Goal: Information Seeking & Learning: Find specific fact

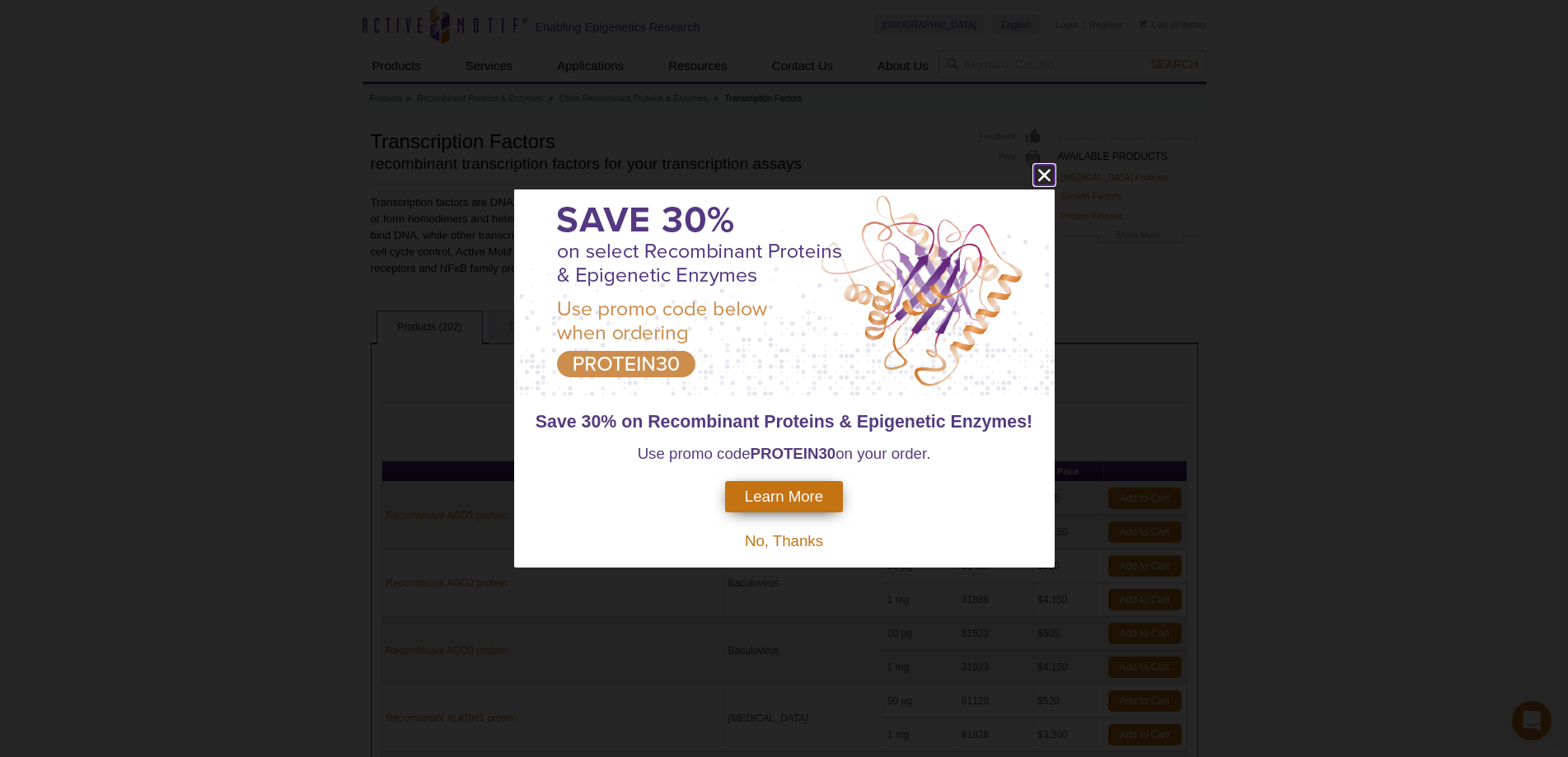
click at [1047, 172] on icon "close" at bounding box center [1044, 176] width 12 height 12
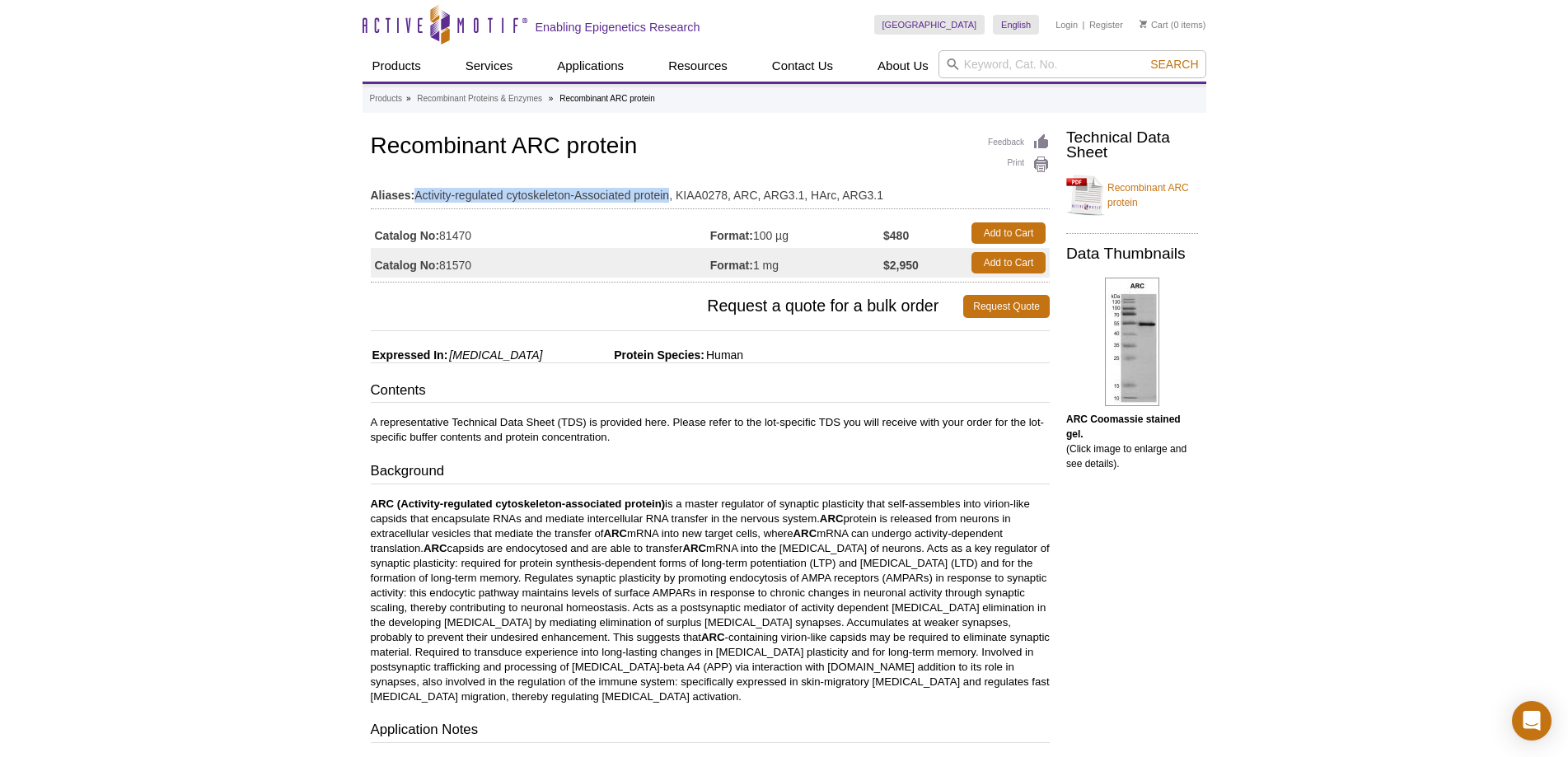
drag, startPoint x: 669, startPoint y: 191, endPoint x: 417, endPoint y: 198, distance: 252.1
click at [417, 198] on td "Aliases: Activity-regulated cytoskeleton-Associated protein, KIAA0278, ARC, ARG…" at bounding box center [710, 191] width 680 height 27
copy td "Activity-regulated cytoskeleton-Associated protein"
drag, startPoint x: 468, startPoint y: 146, endPoint x: 599, endPoint y: 165, distance: 132.4
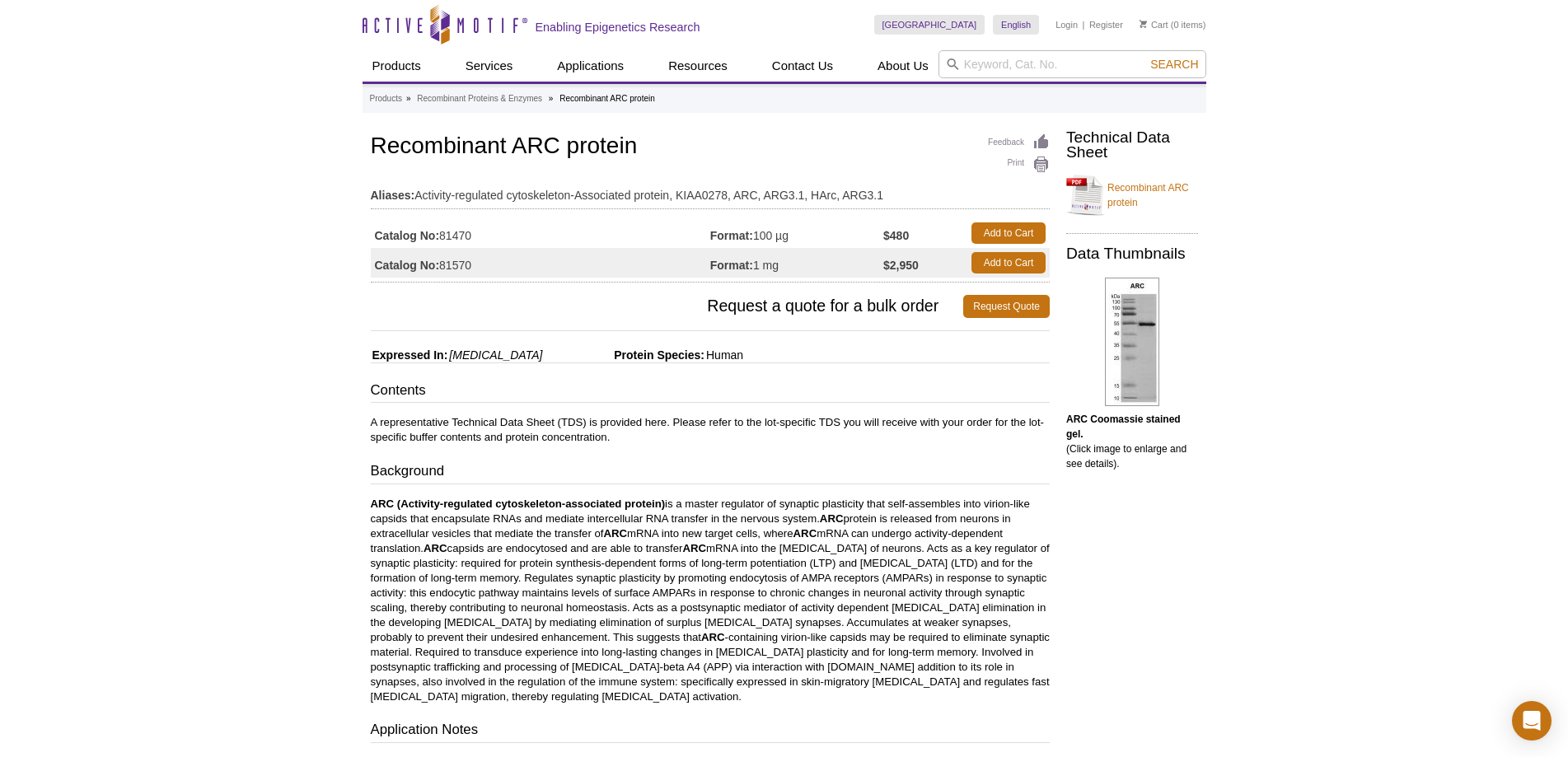
click at [471, 148] on h1 "Recombinant ARC protein" at bounding box center [710, 148] width 680 height 28
drag, startPoint x: 561, startPoint y: 145, endPoint x: 512, endPoint y: 142, distance: 49.1
click at [512, 142] on h1 "Recombinant ARC protein" at bounding box center [710, 148] width 680 height 28
copy h1 "ARC"
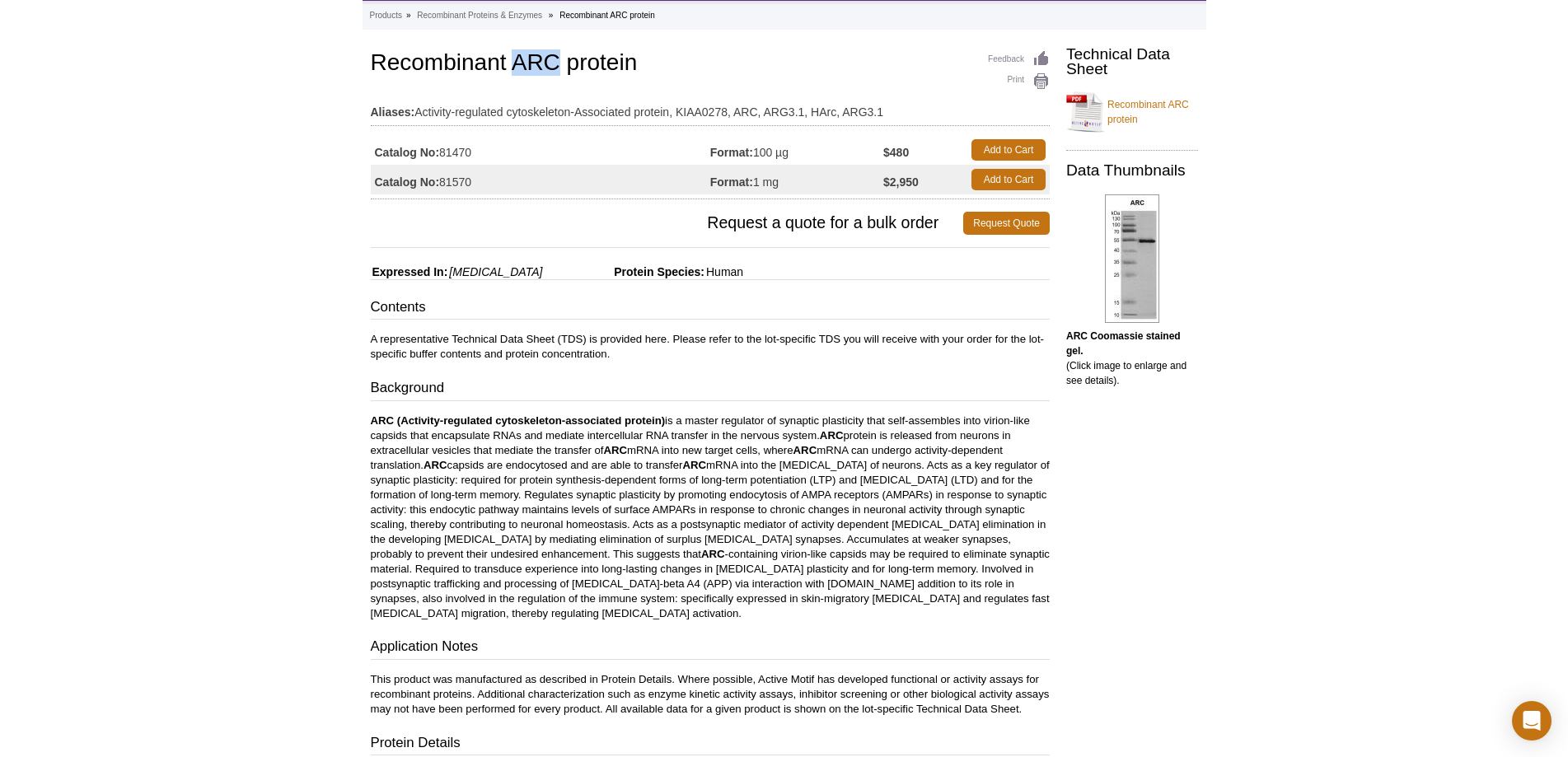
scroll to position [82, 0]
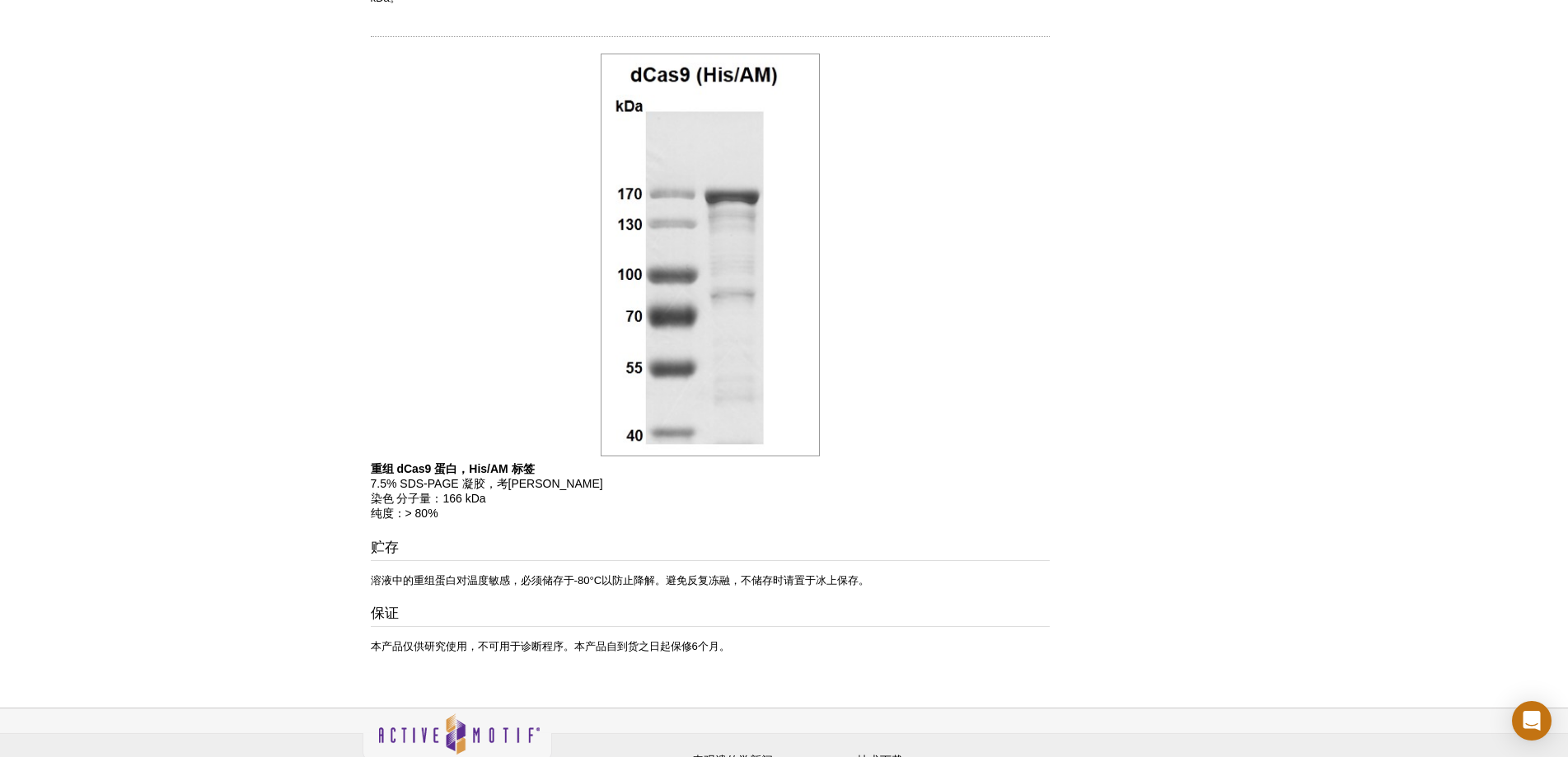
scroll to position [736, 0]
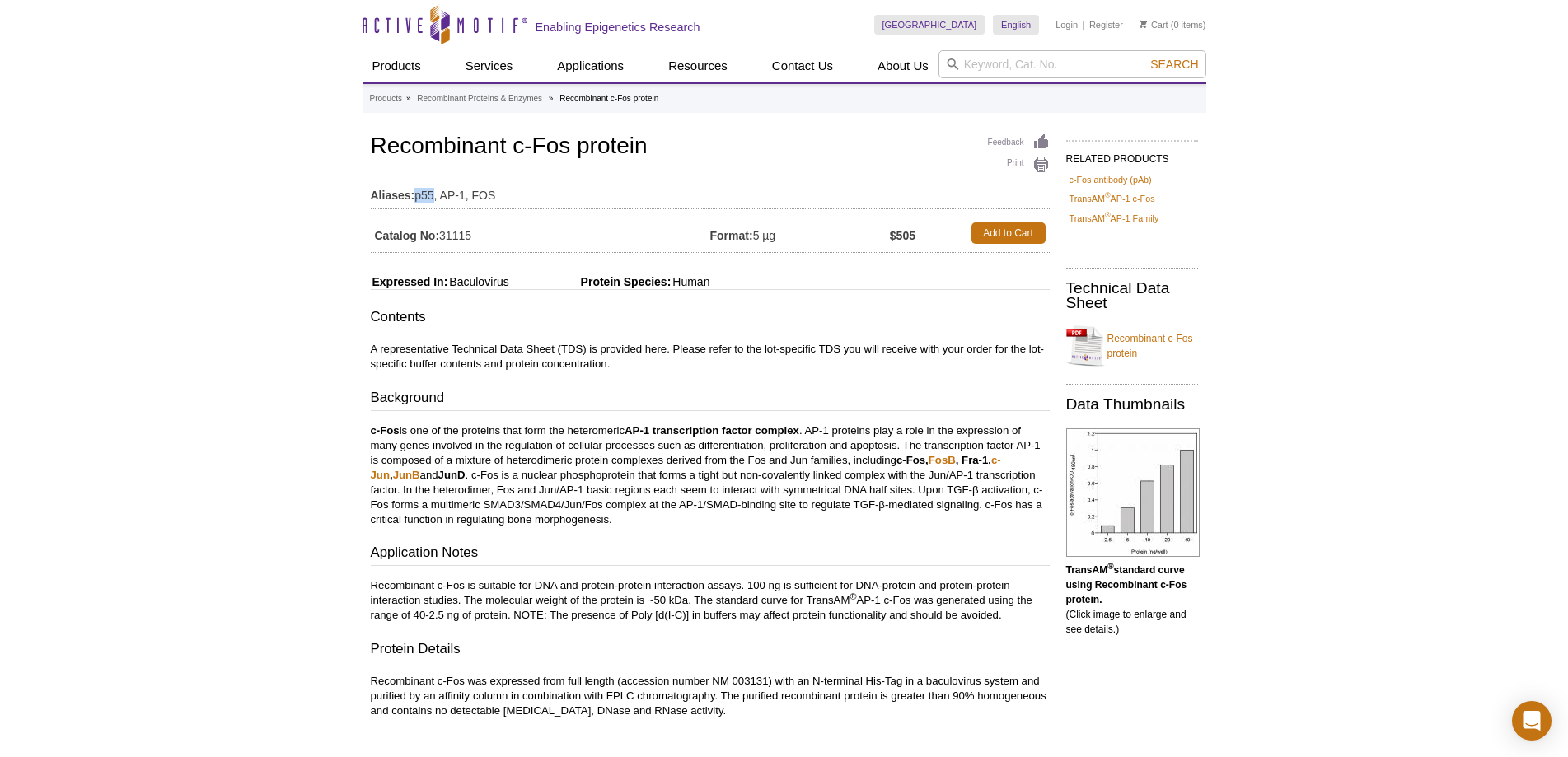
drag, startPoint x: 435, startPoint y: 192, endPoint x: 416, endPoint y: 192, distance: 19.0
click at [416, 192] on td "Aliases: p55, AP-1, FOS" at bounding box center [710, 191] width 679 height 27
copy td "p55"
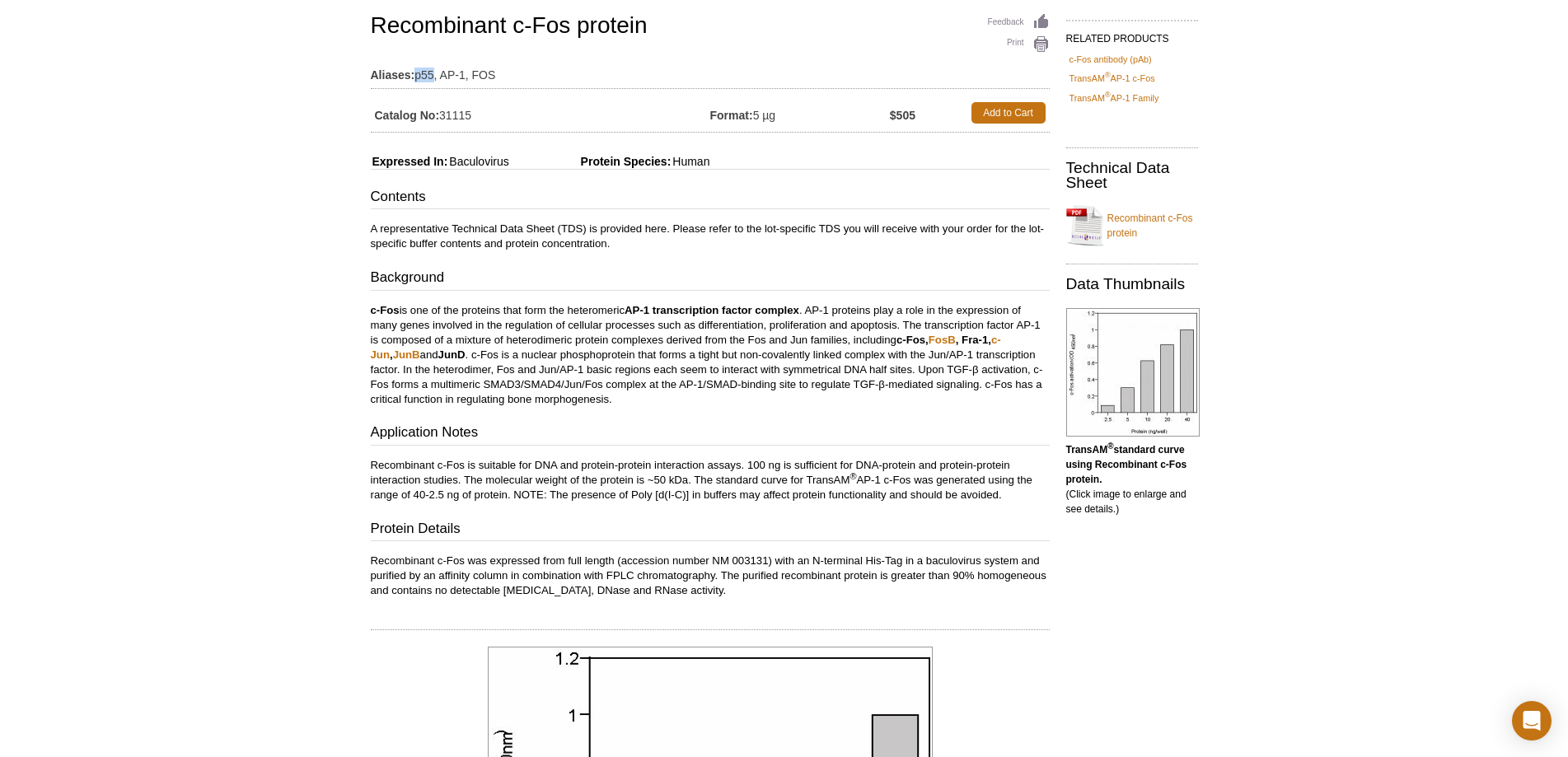
scroll to position [276, 0]
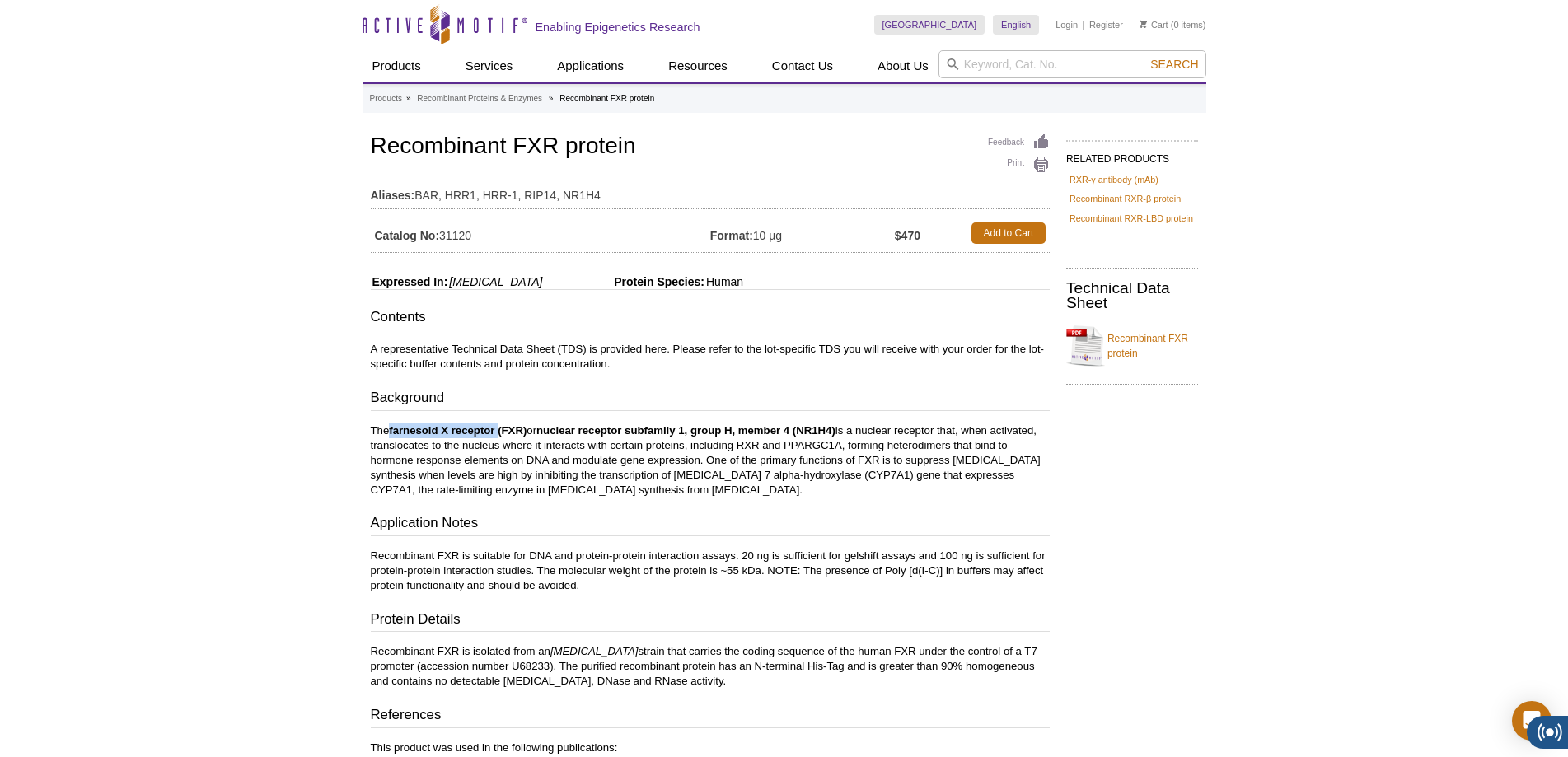
drag, startPoint x: 501, startPoint y: 433, endPoint x: 394, endPoint y: 432, distance: 107.0
click at [394, 432] on strong "farnesoid X receptor (FXR)" at bounding box center [458, 430] width 137 height 12
copy strong "farnesoid X receptor"
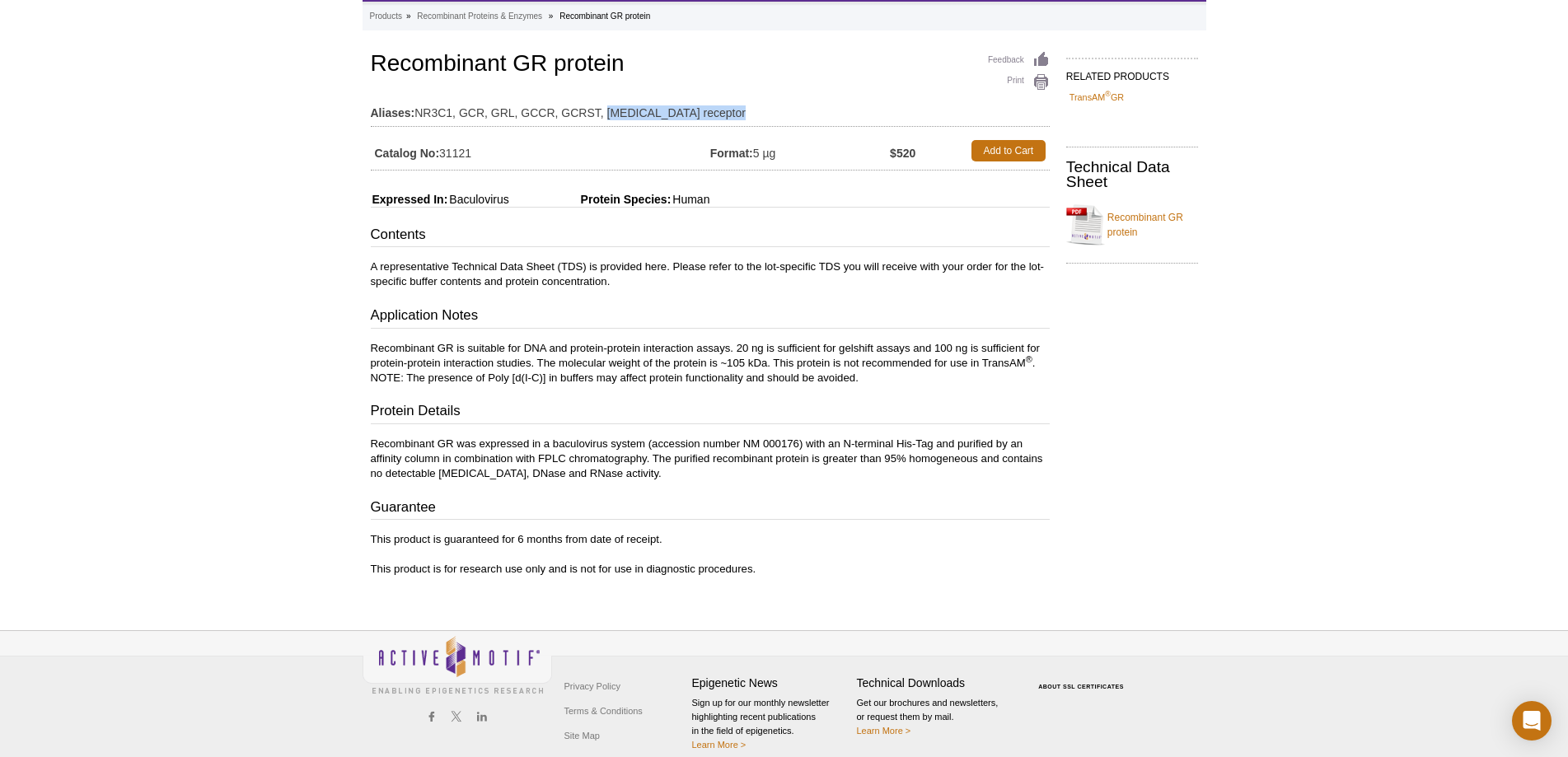
drag, startPoint x: 737, startPoint y: 111, endPoint x: 608, endPoint y: 115, distance: 129.1
click at [608, 115] on td "Aliases: NR3C1, GCR, GRL, GCCR, GCRST, glucocorticoid receptor" at bounding box center [710, 109] width 679 height 27
copy td "glucocorticoid receptor"
drag, startPoint x: 450, startPoint y: 112, endPoint x: 415, endPoint y: 110, distance: 35.1
click at [415, 110] on td "Aliases: NR3C1, GCR, GRL, GCCR, GCRST, glucocorticoid receptor" at bounding box center [710, 109] width 679 height 27
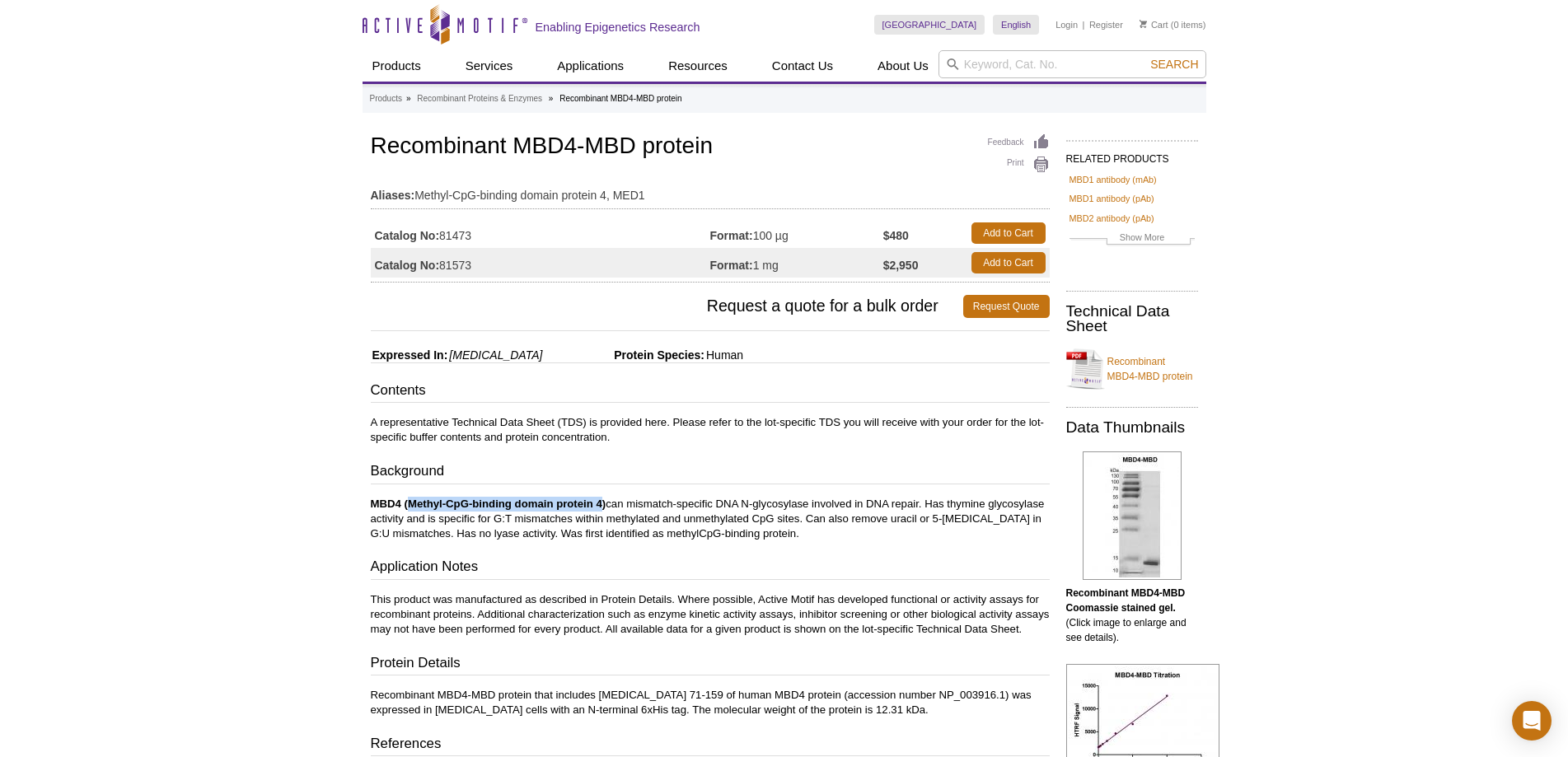
drag, startPoint x: 603, startPoint y: 499, endPoint x: 409, endPoint y: 494, distance: 194.1
click at [409, 494] on div "Contents A representative Technical Data Sheet (TDS) is provided here. Please r…" at bounding box center [710, 581] width 679 height 403
copy strong "Methyl-CpG-binding domain protein 4"
